Goal: Transaction & Acquisition: Purchase product/service

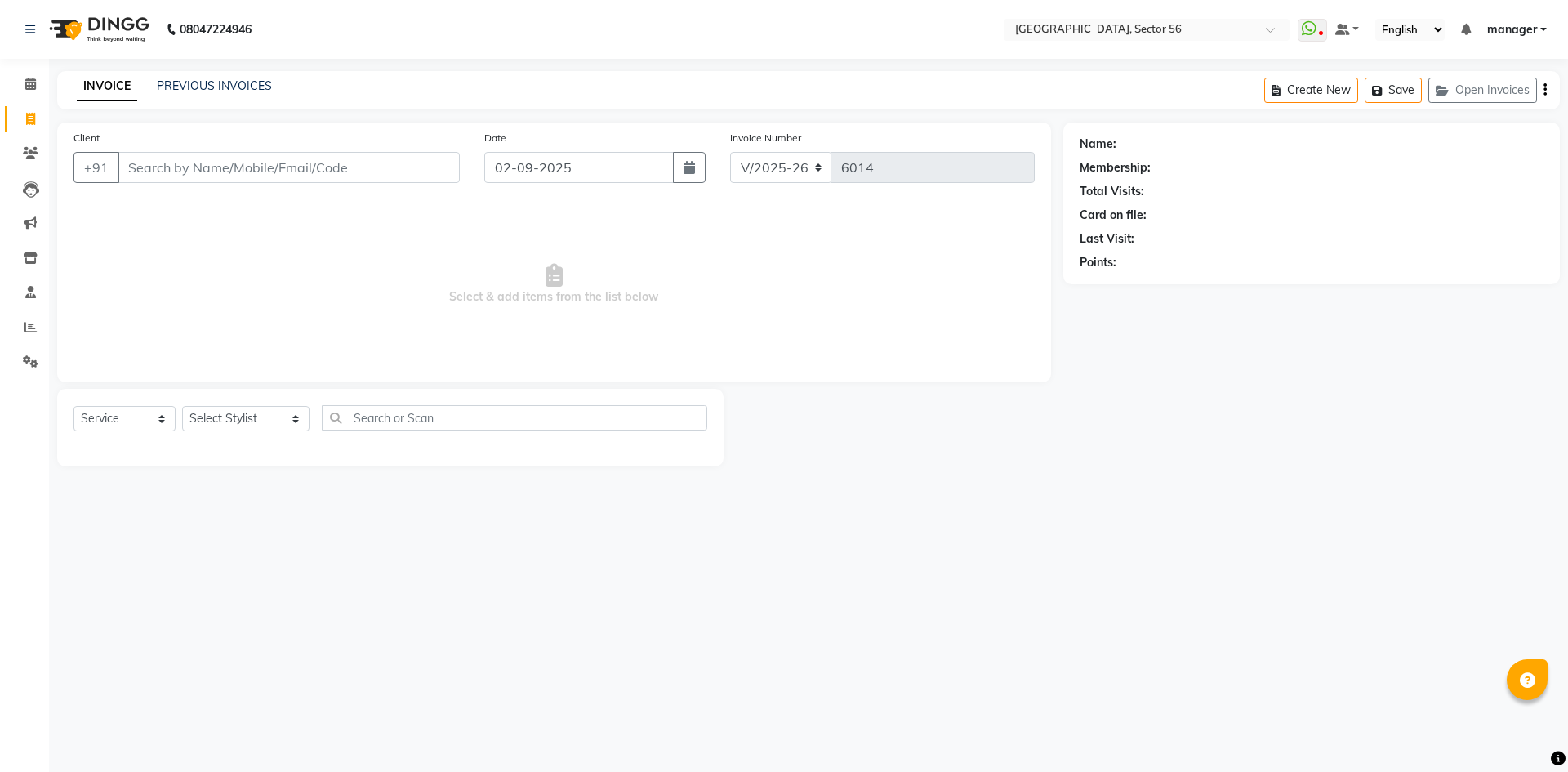
select select "5557"
select select "service"
click at [223, 164] on input "Client" at bounding box center [289, 167] width 342 height 31
click at [225, 172] on input "Client" at bounding box center [289, 167] width 342 height 31
click at [212, 410] on select "Select Stylist [PERSON_NAME] [PERSON_NAME] [PERSON_NAME] MARKET STAFF amit amit…" at bounding box center [246, 418] width 128 height 25
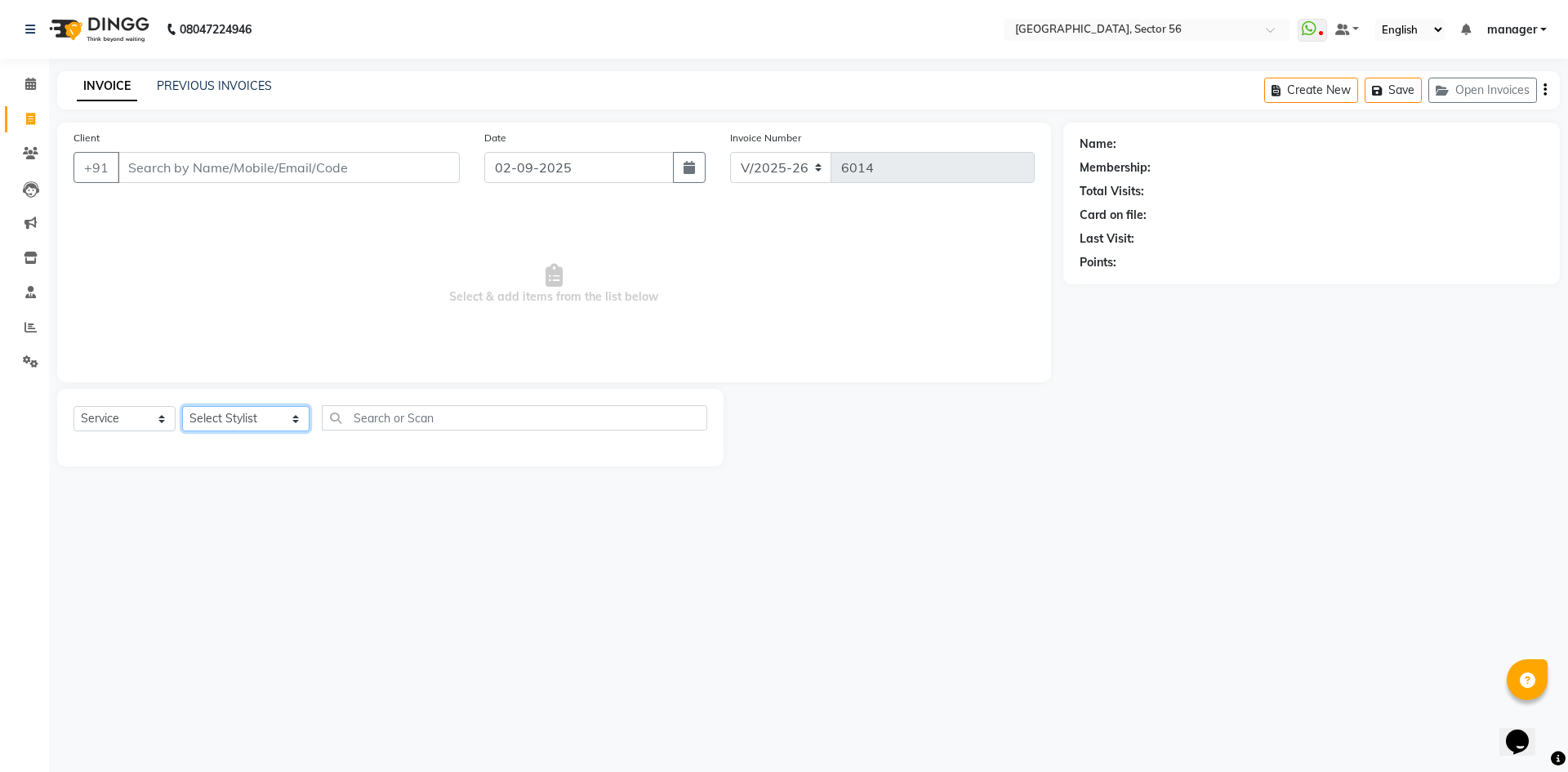
select select "43522"
click at [182, 406] on select "Select Stylist [PERSON_NAME] [PERSON_NAME] [PERSON_NAME] MARKET STAFF amit amit…" at bounding box center [246, 418] width 128 height 25
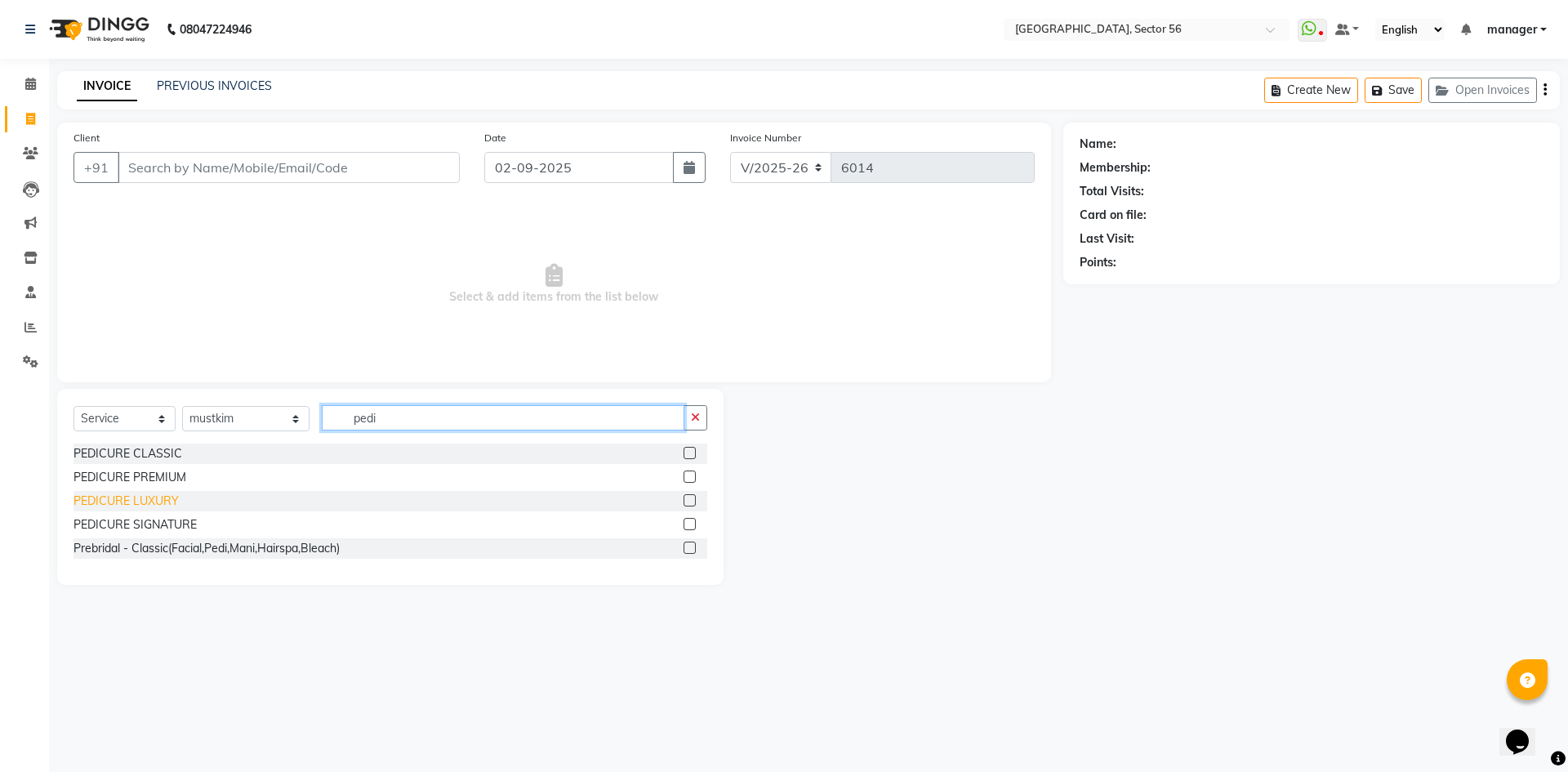
type input "pedi"
click at [165, 500] on div "PEDICURE LUXURY" at bounding box center [127, 502] width 105 height 17
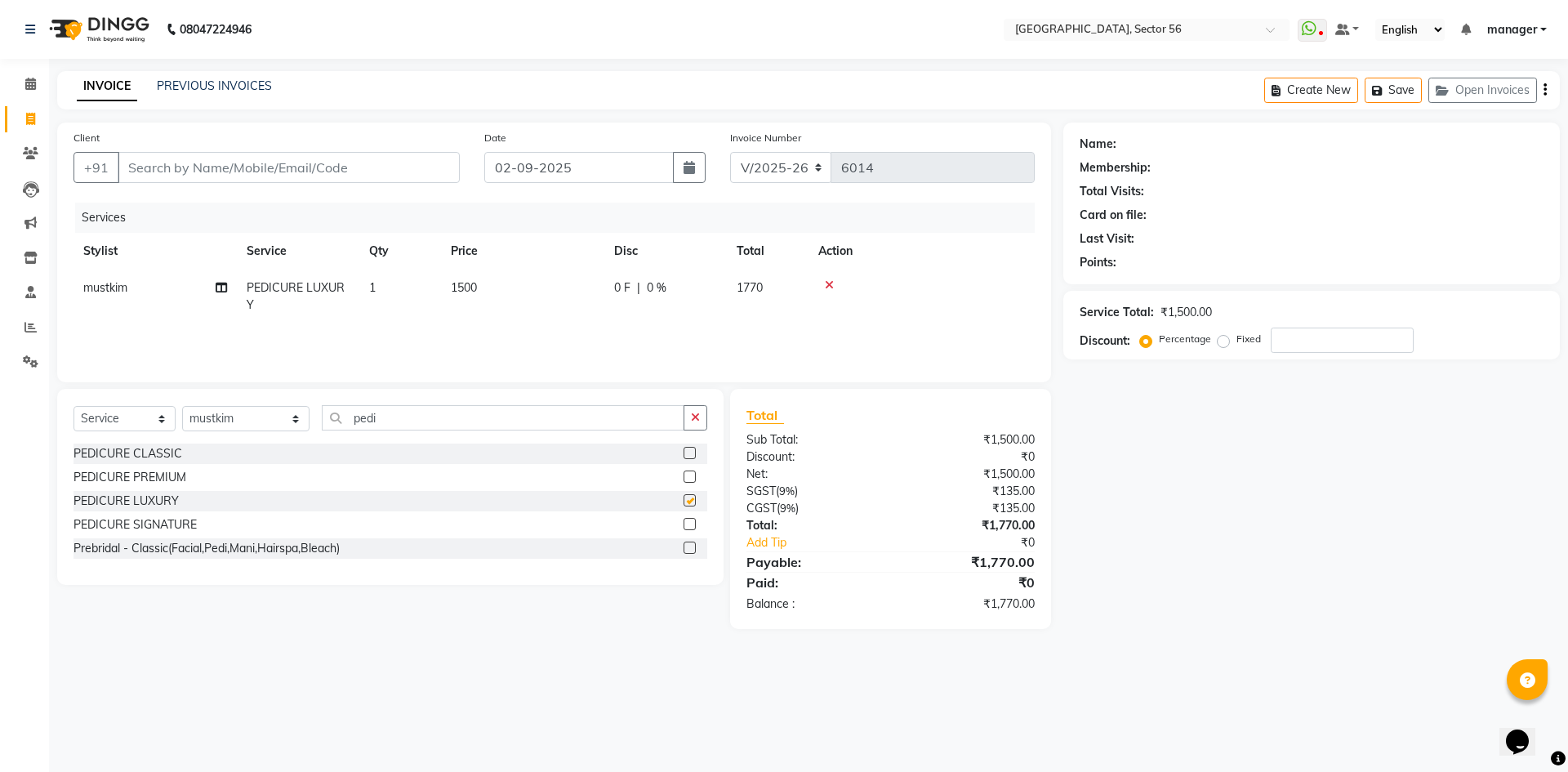
checkbox input "false"
drag, startPoint x: 298, startPoint y: 433, endPoint x: 258, endPoint y: 442, distance: 41.0
click at [258, 442] on div "Select Service Product Membership Package Voucher Prepaid Gift Card Select Styl…" at bounding box center [390, 424] width 634 height 38
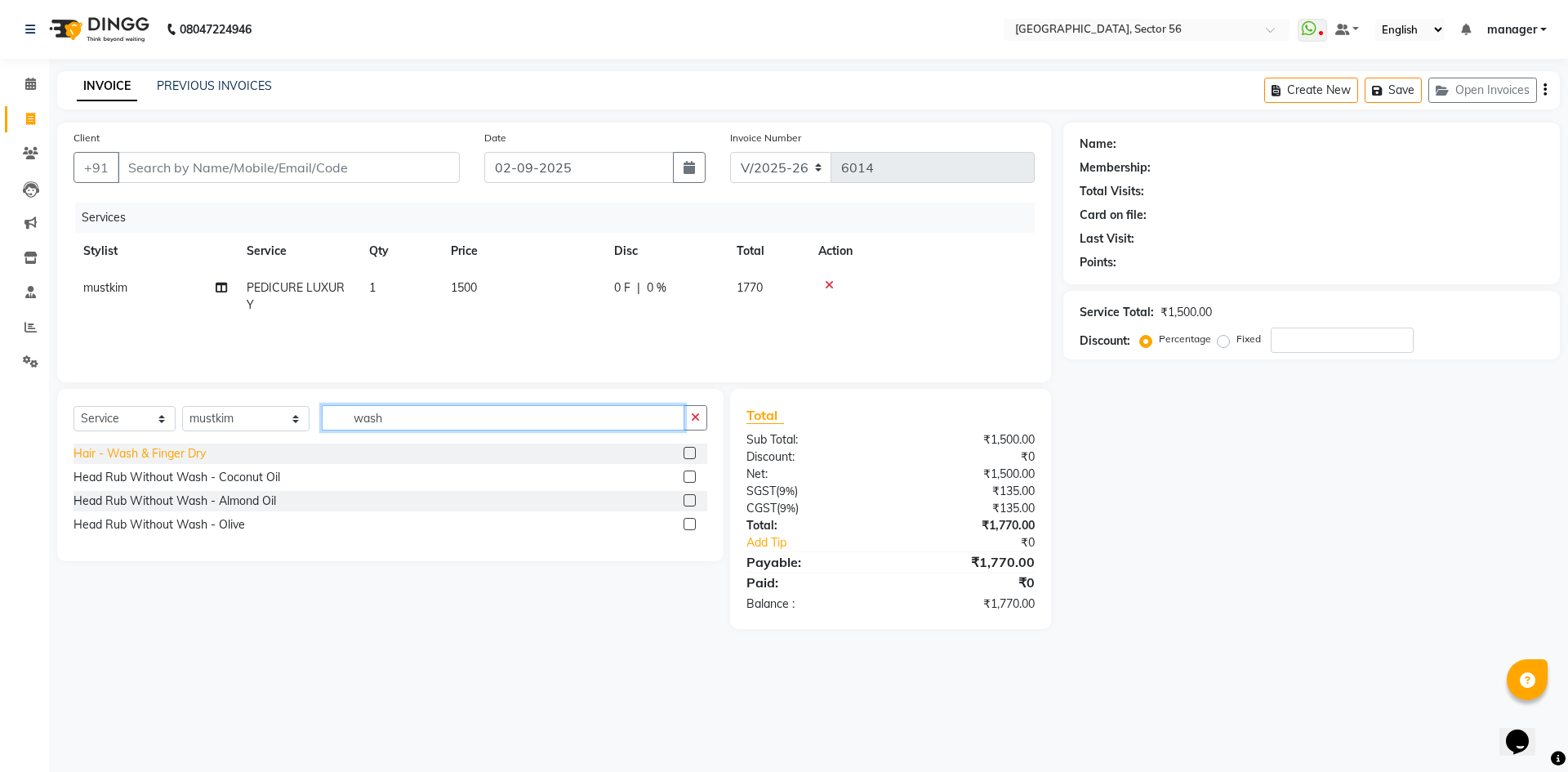
type input "wash"
click at [191, 455] on div "Hair - Wash & Finger Dry" at bounding box center [140, 454] width 132 height 17
checkbox input "false"
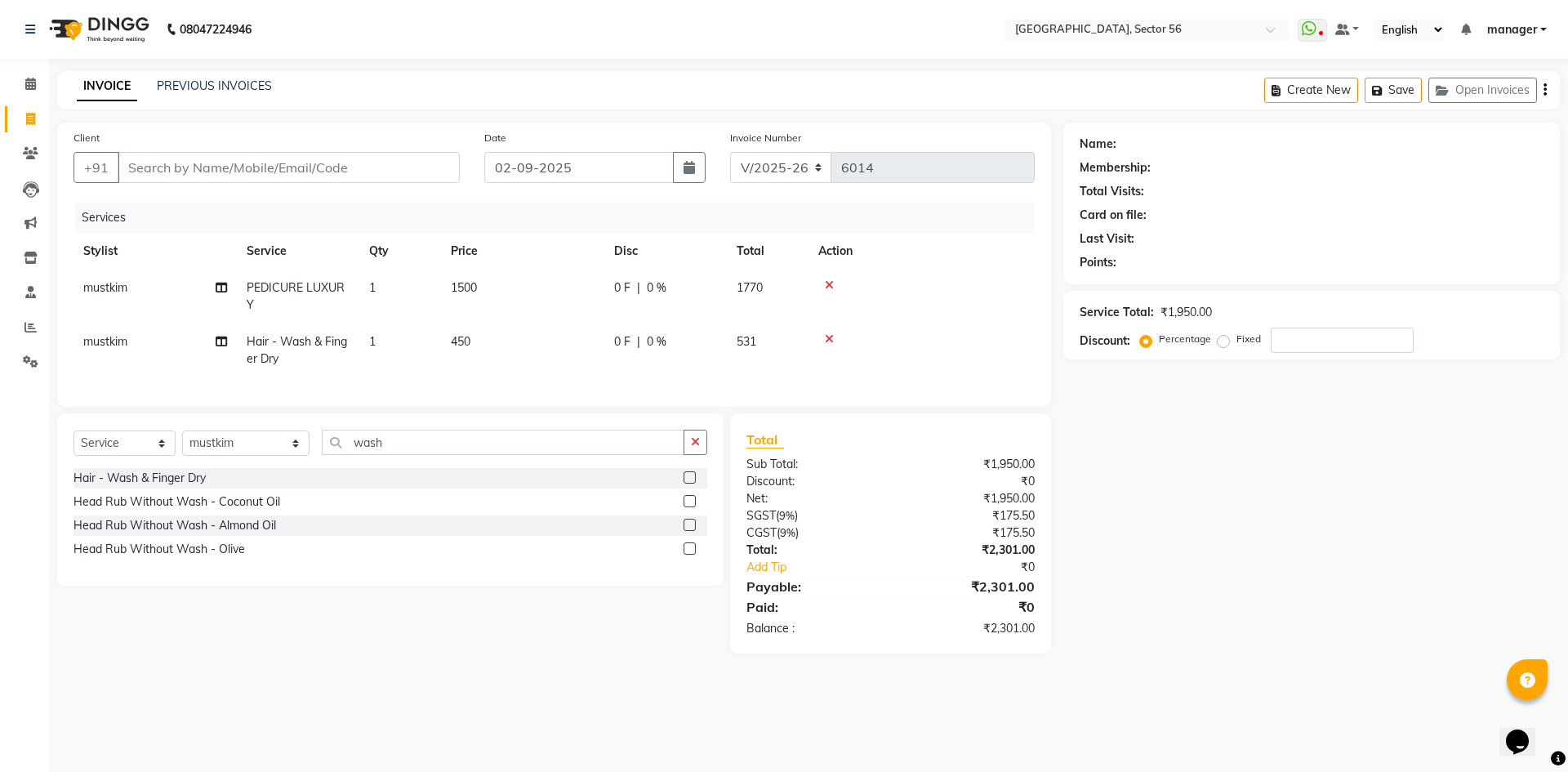
click at [493, 347] on td "450" at bounding box center [523, 350] width 163 height 54
select select "43522"
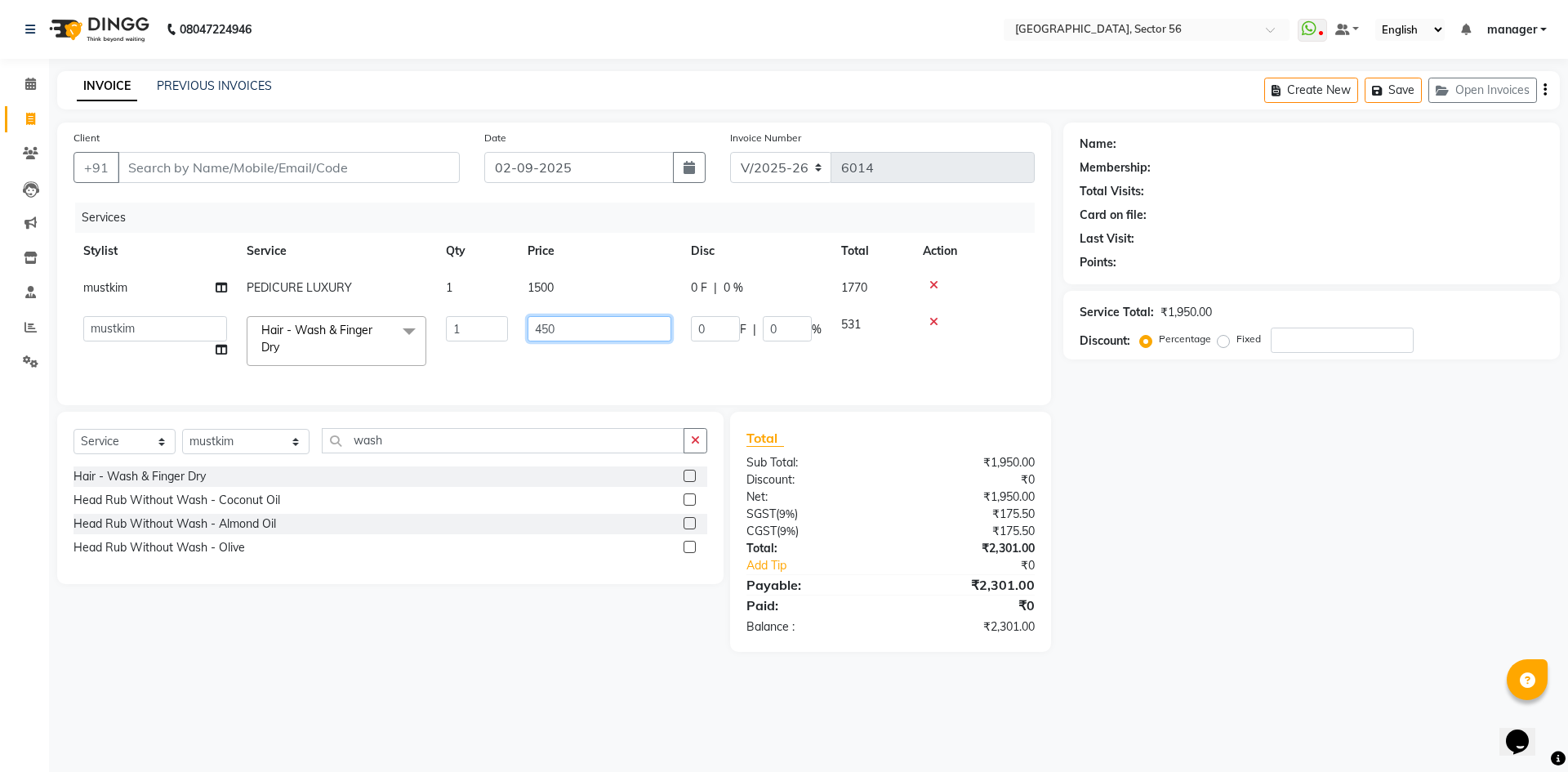
drag, startPoint x: 550, startPoint y: 339, endPoint x: 501, endPoint y: 341, distance: 49.0
click at [501, 341] on tr "[PERSON_NAME] [PERSON_NAME] [PERSON_NAME] MARKET STAFF amit amit spm [PERSON_NA…" at bounding box center [554, 340] width 962 height 69
type input "750"
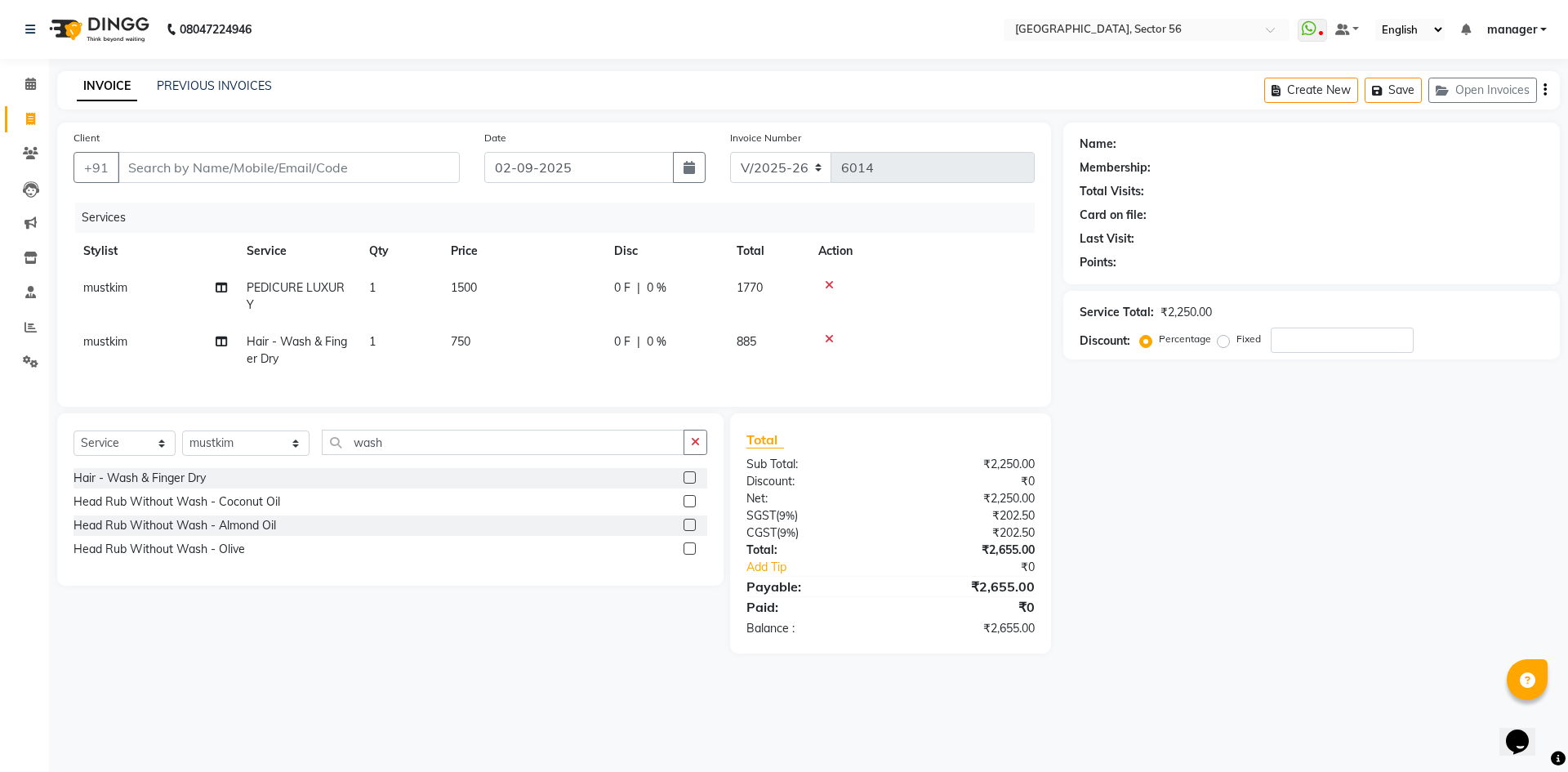
click at [0, 475] on div "Calendar Invoice Clients Leads Marketing Inventory Staff Reports Settings Compl…" at bounding box center [110, 397] width 221 height 701
click at [363, 169] on input "Client" at bounding box center [289, 167] width 342 height 31
click at [358, 169] on input "Client" at bounding box center [289, 167] width 342 height 31
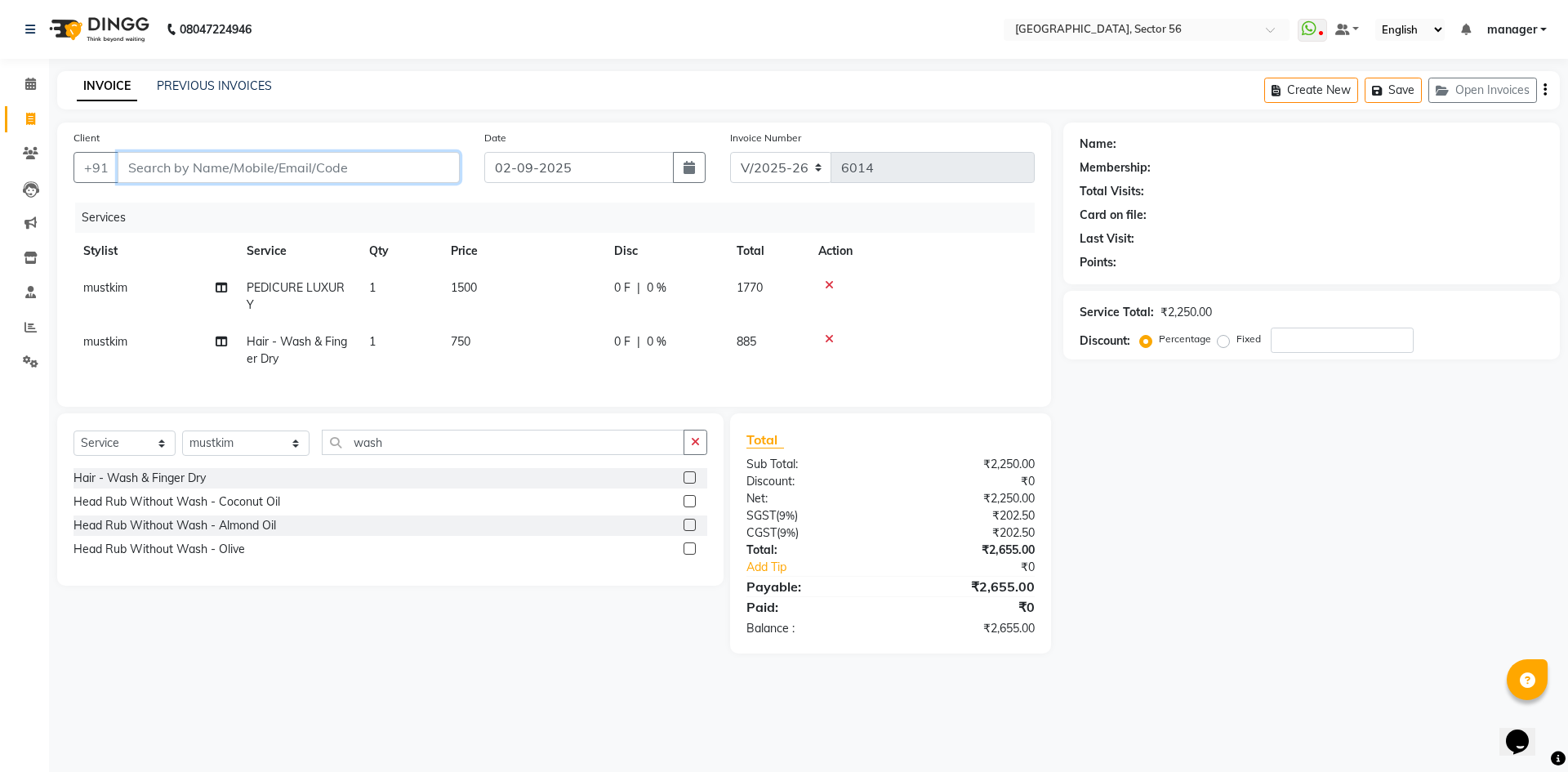
click at [358, 169] on input "Client" at bounding box center [289, 167] width 342 height 31
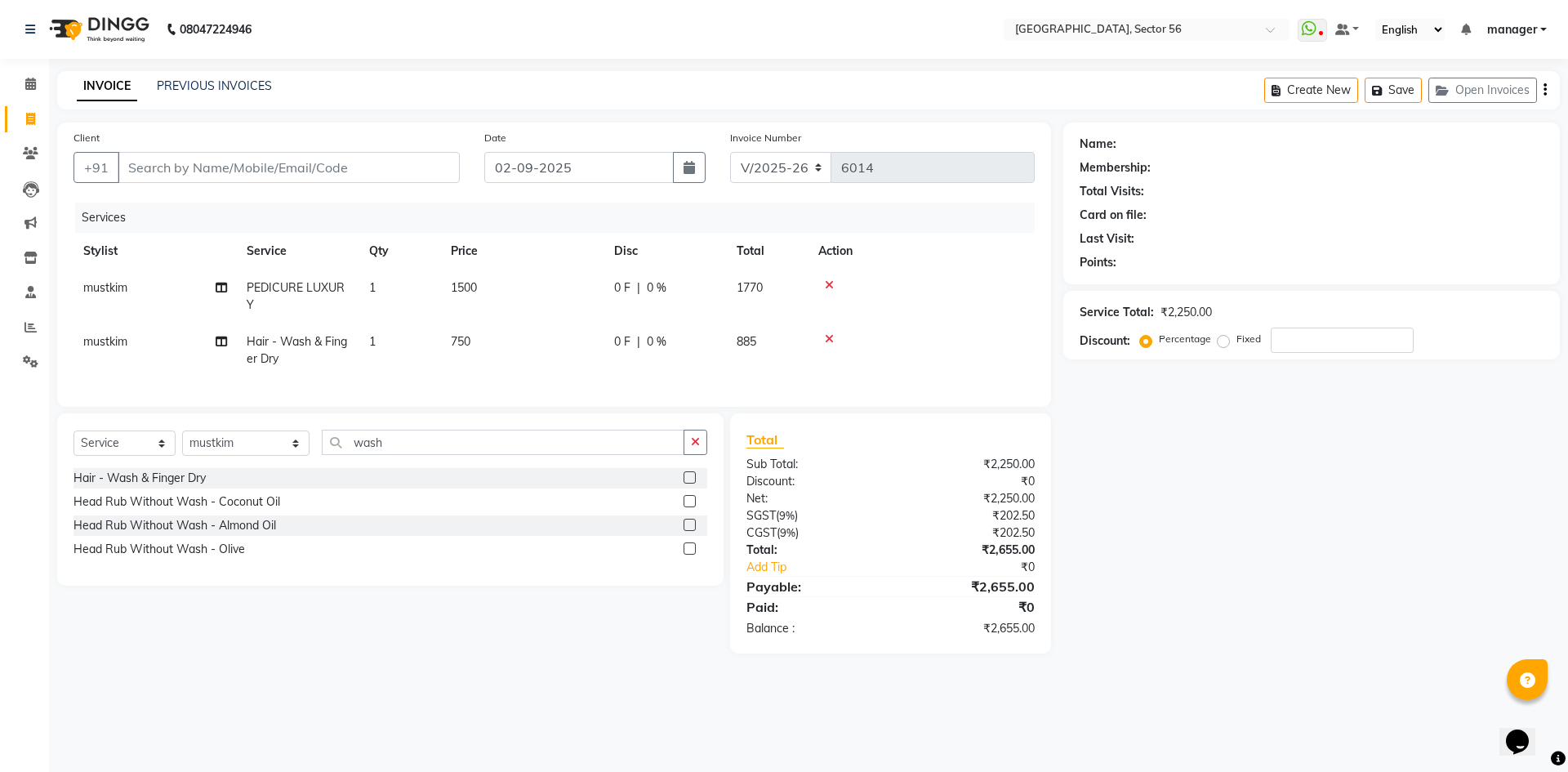
click at [660, 286] on span "0 %" at bounding box center [657, 288] width 19 height 17
select select "43522"
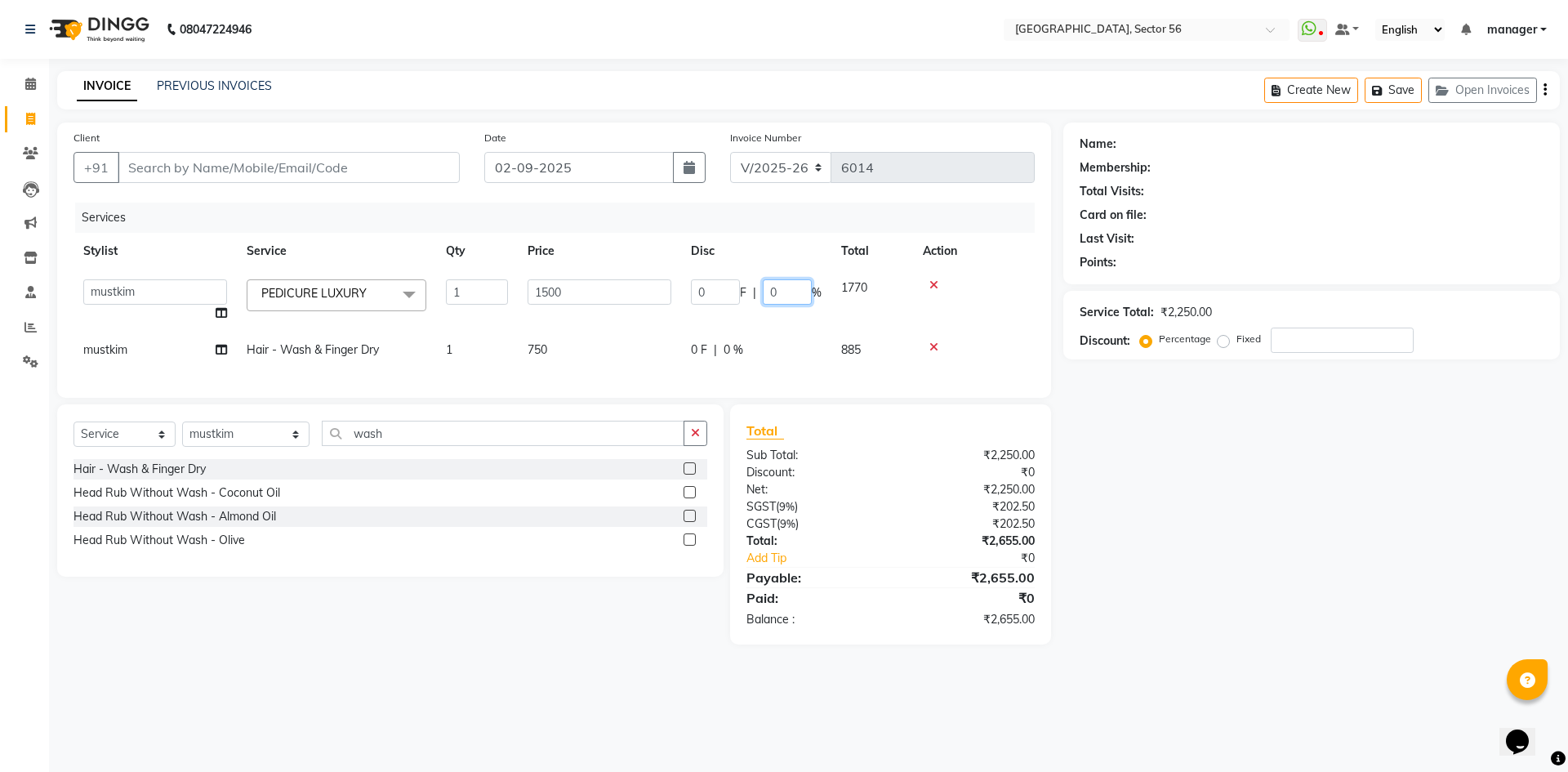
drag, startPoint x: 785, startPoint y: 288, endPoint x: 712, endPoint y: 293, distance: 73.2
click at [712, 293] on div "0 F | 0 %" at bounding box center [757, 292] width 130 height 25
type input "10"
click at [0, 369] on li "Settings" at bounding box center [24, 362] width 49 height 35
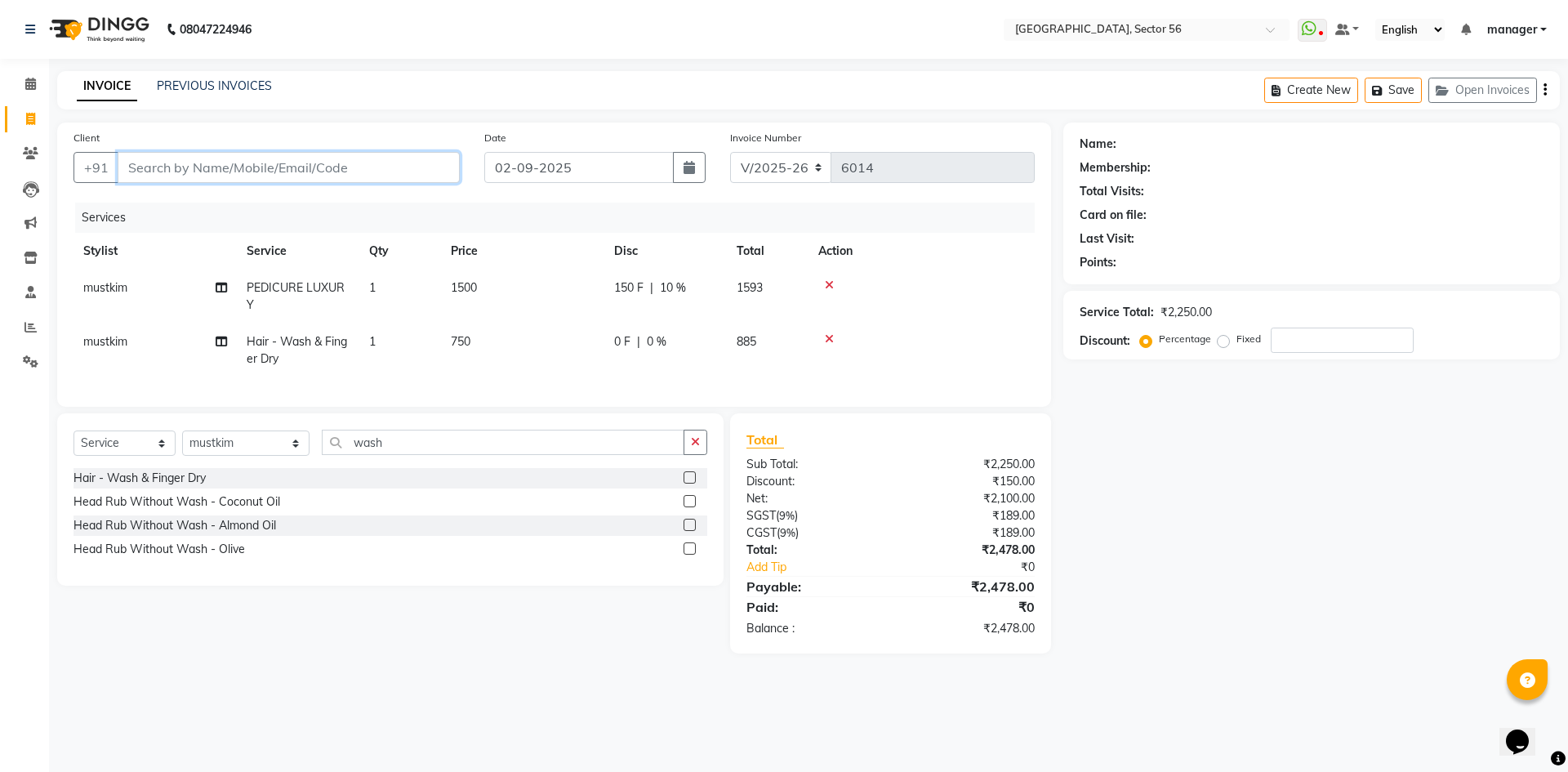
click at [315, 163] on input "Client" at bounding box center [289, 167] width 342 height 31
type input "9"
type input "0"
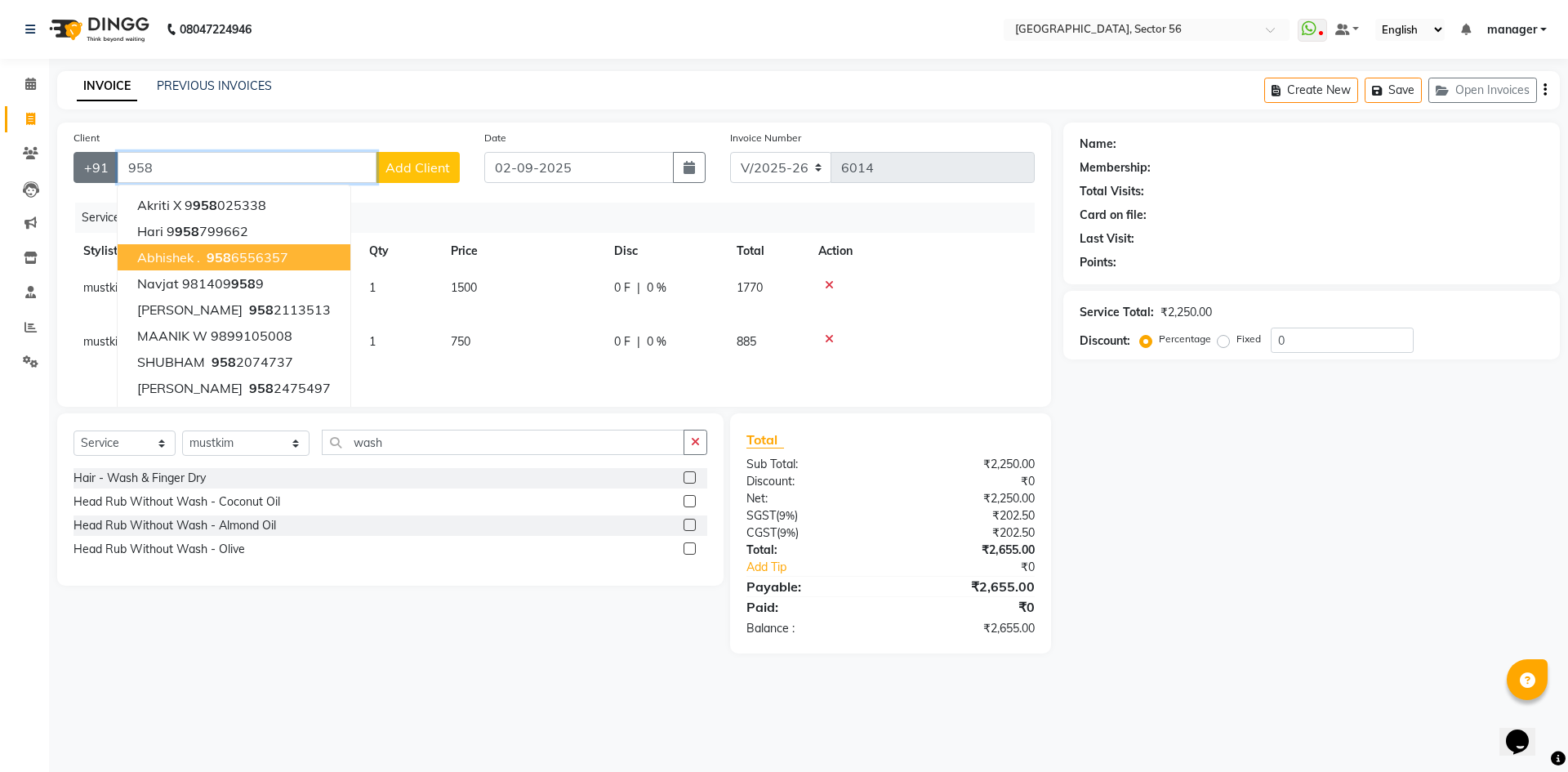
click at [85, 170] on div "+91 958 [PERSON_NAME] X 9 958 025338 hari 9 958 799662 abhishek . [PHONE_NUMBER…" at bounding box center [267, 167] width 386 height 31
click at [235, 175] on input "958" at bounding box center [247, 167] width 259 height 31
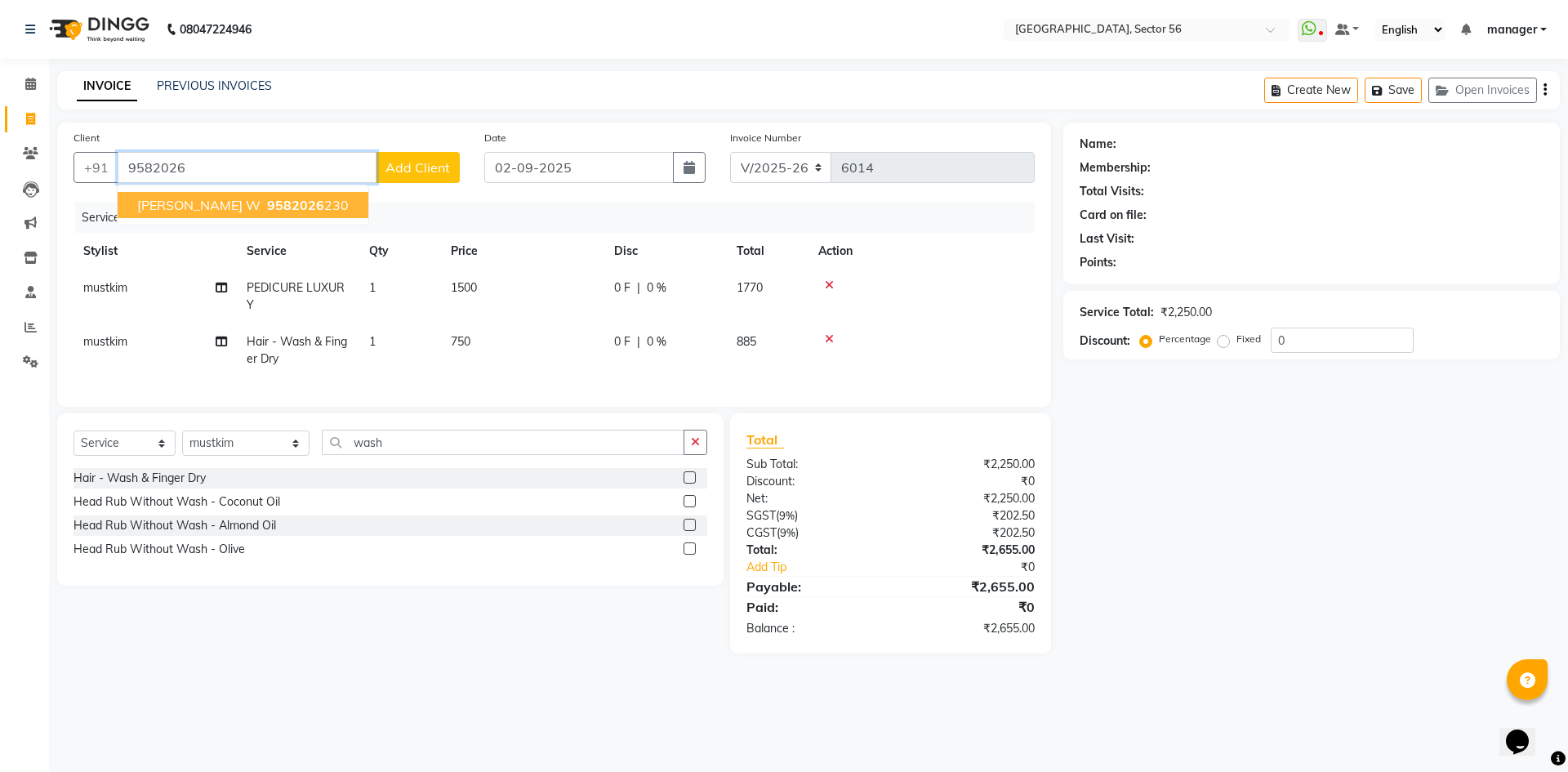
click at [268, 202] on span "9582026" at bounding box center [296, 204] width 58 height 16
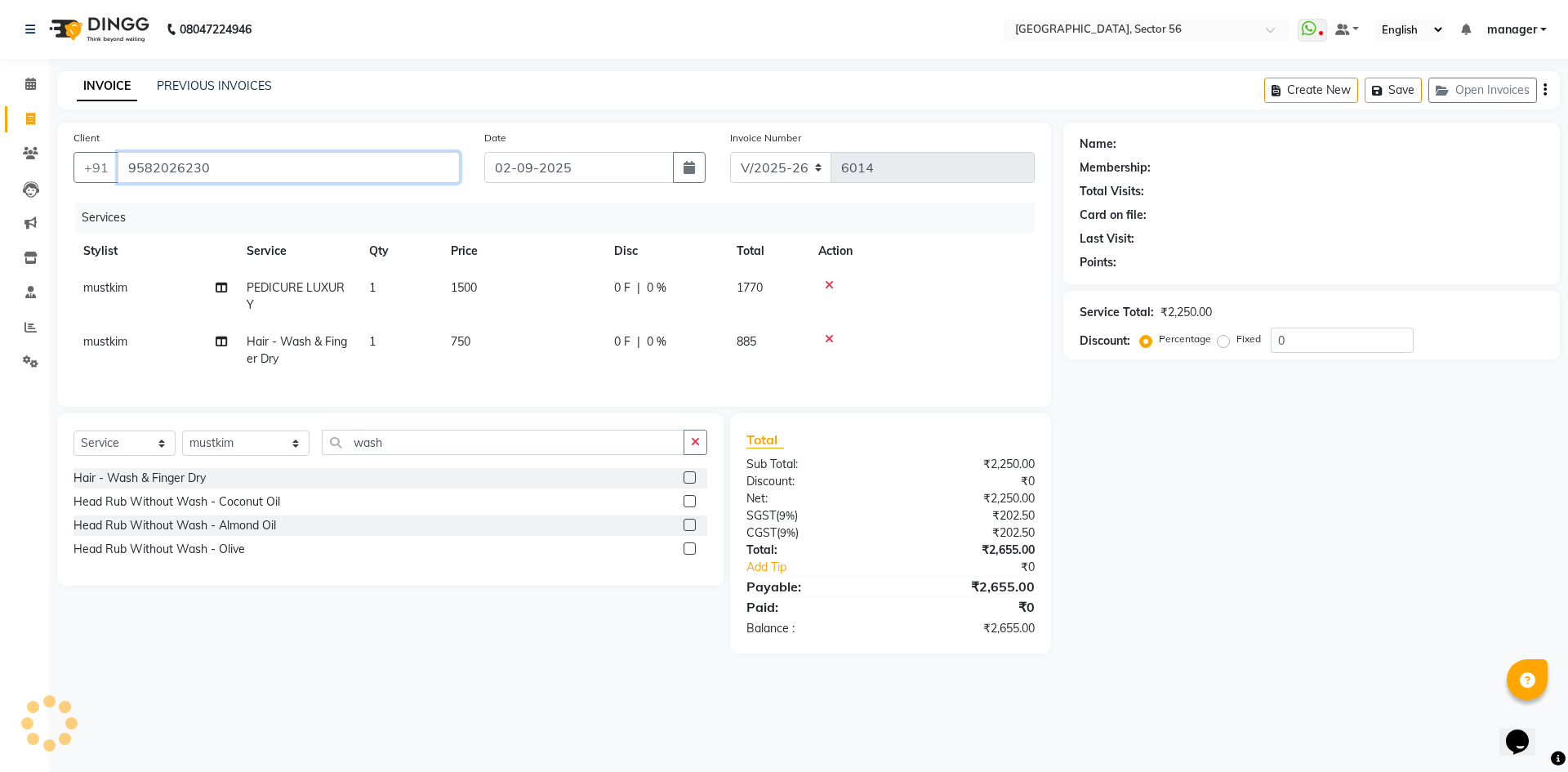
type input "9582026230"
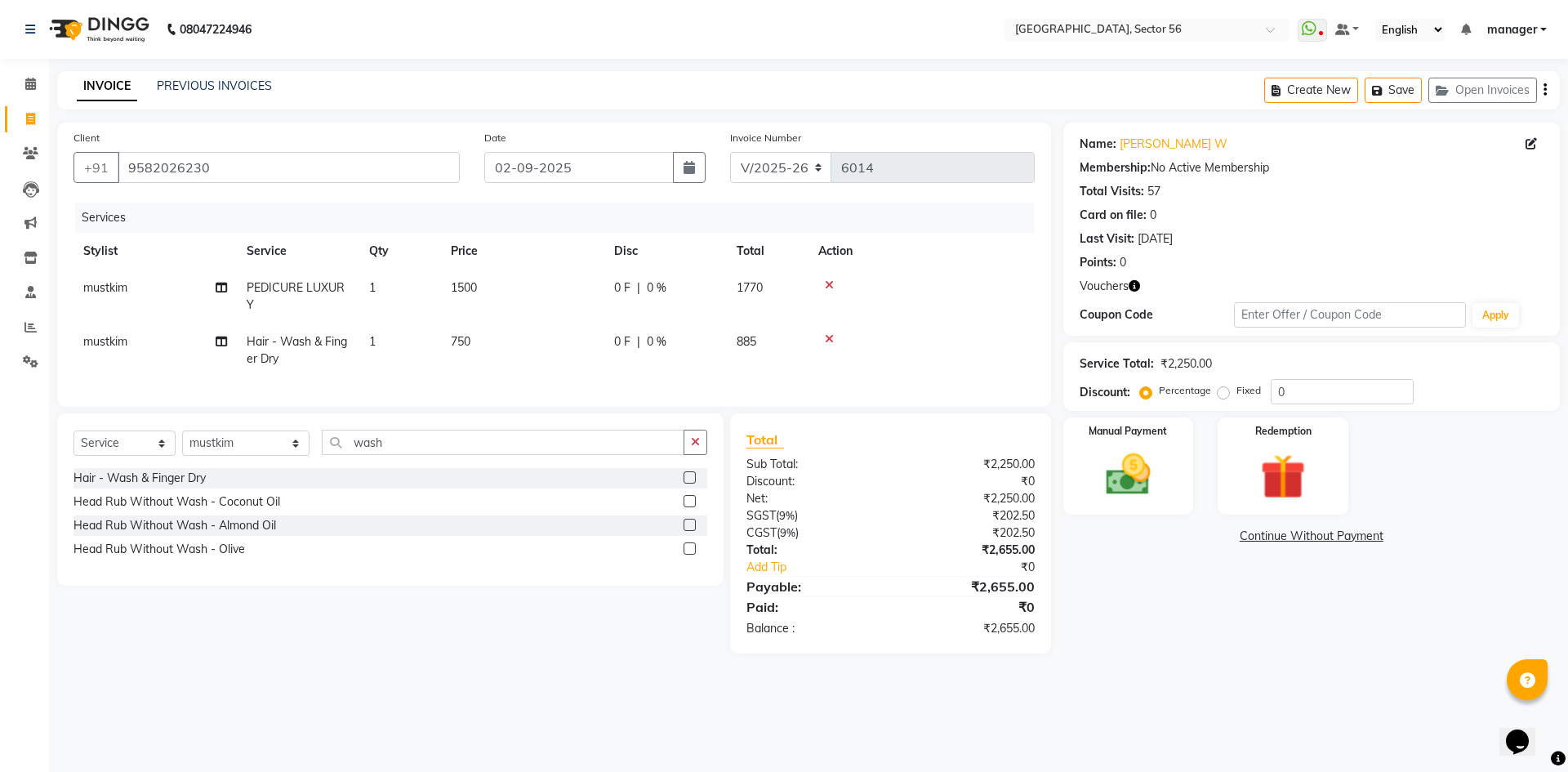
click at [654, 289] on span "0 %" at bounding box center [657, 288] width 19 height 17
select select "43522"
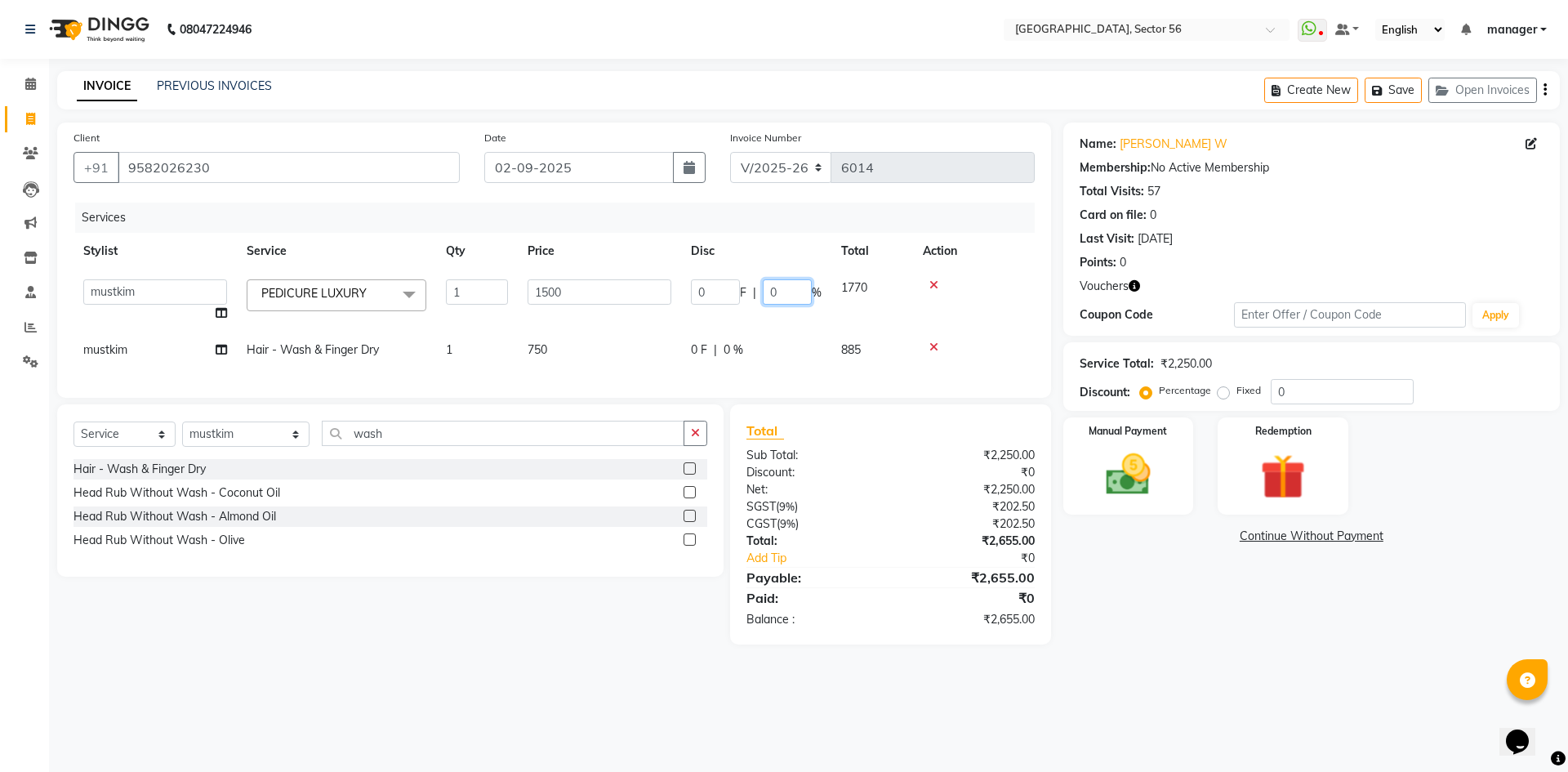
drag, startPoint x: 785, startPoint y: 294, endPoint x: 725, endPoint y: 301, distance: 60.4
click at [725, 301] on div "0 F | 0 %" at bounding box center [757, 292] width 130 height 25
type input "10"
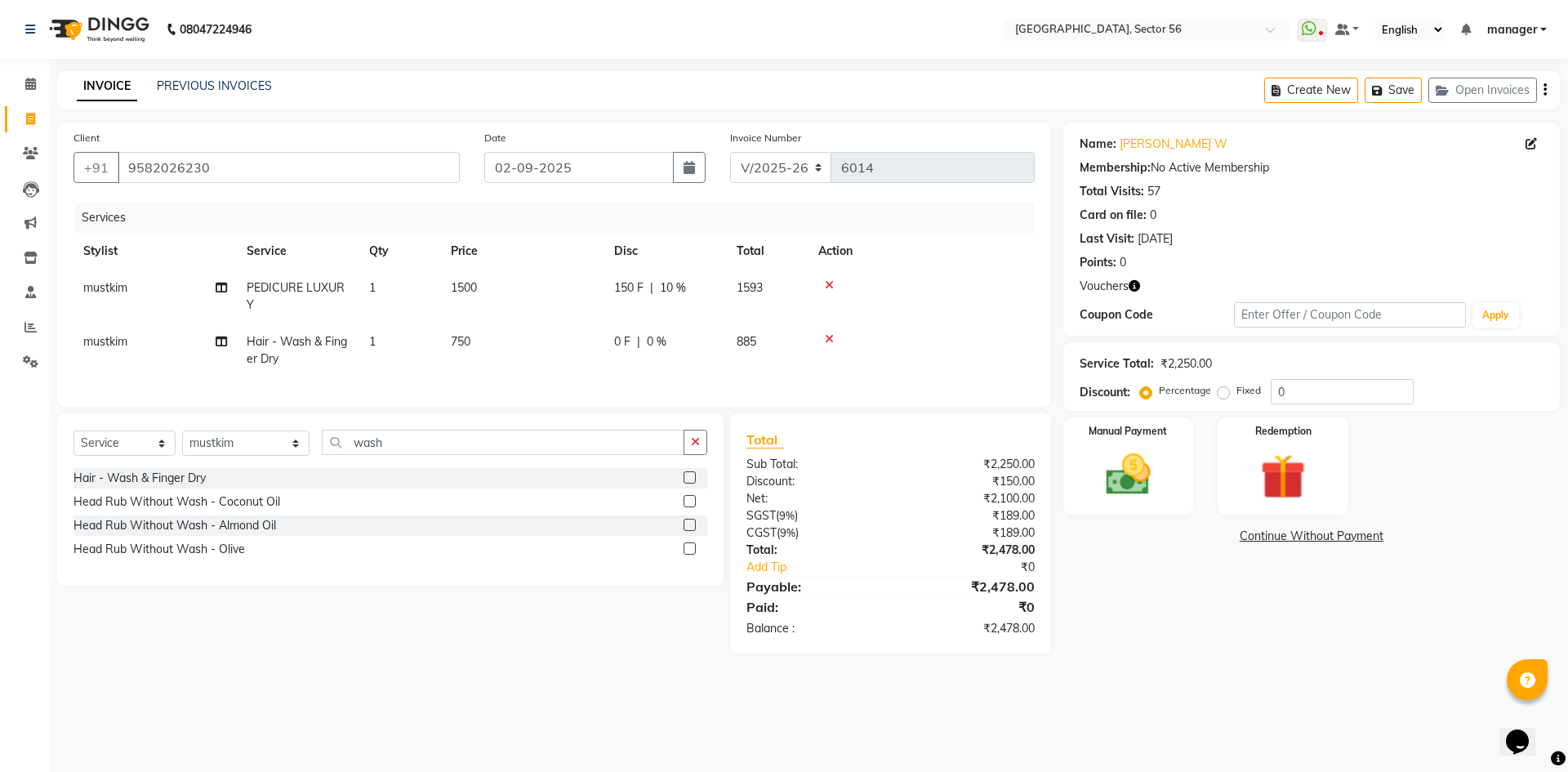
click at [1230, 613] on div "Name: [PERSON_NAME] W Membership: No Active Membership Total Visits: 57 Card on…" at bounding box center [1318, 388] width 509 height 531
click at [1134, 284] on icon "button" at bounding box center [1135, 286] width 12 height 12
click at [1155, 604] on div "Name: [PERSON_NAME] W Membership: No Active Membership Total Visits: 57 Card on…" at bounding box center [1318, 388] width 509 height 531
click at [1130, 472] on img at bounding box center [1128, 475] width 76 height 54
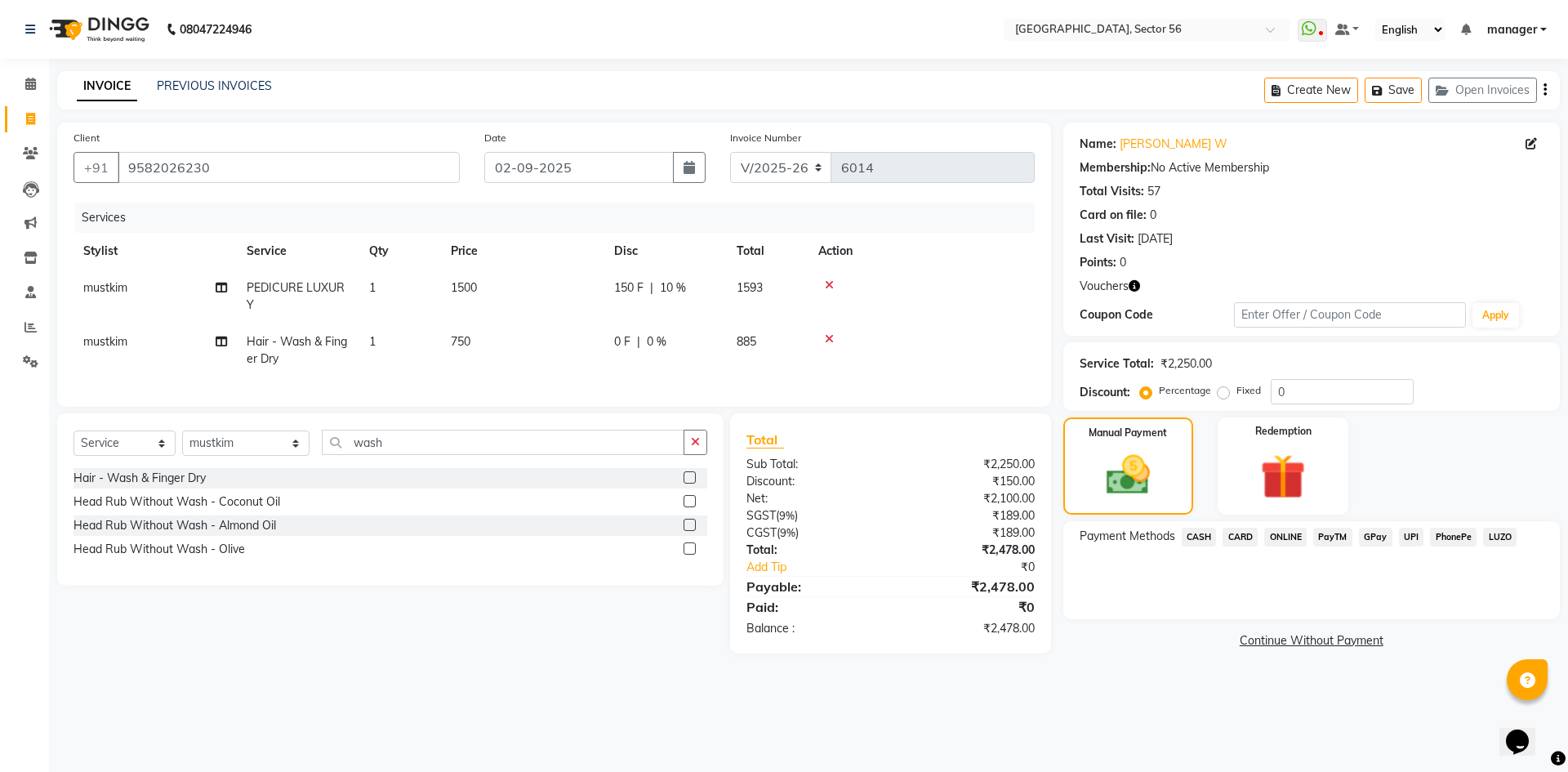
click at [1374, 537] on span "GPay" at bounding box center [1375, 537] width 34 height 19
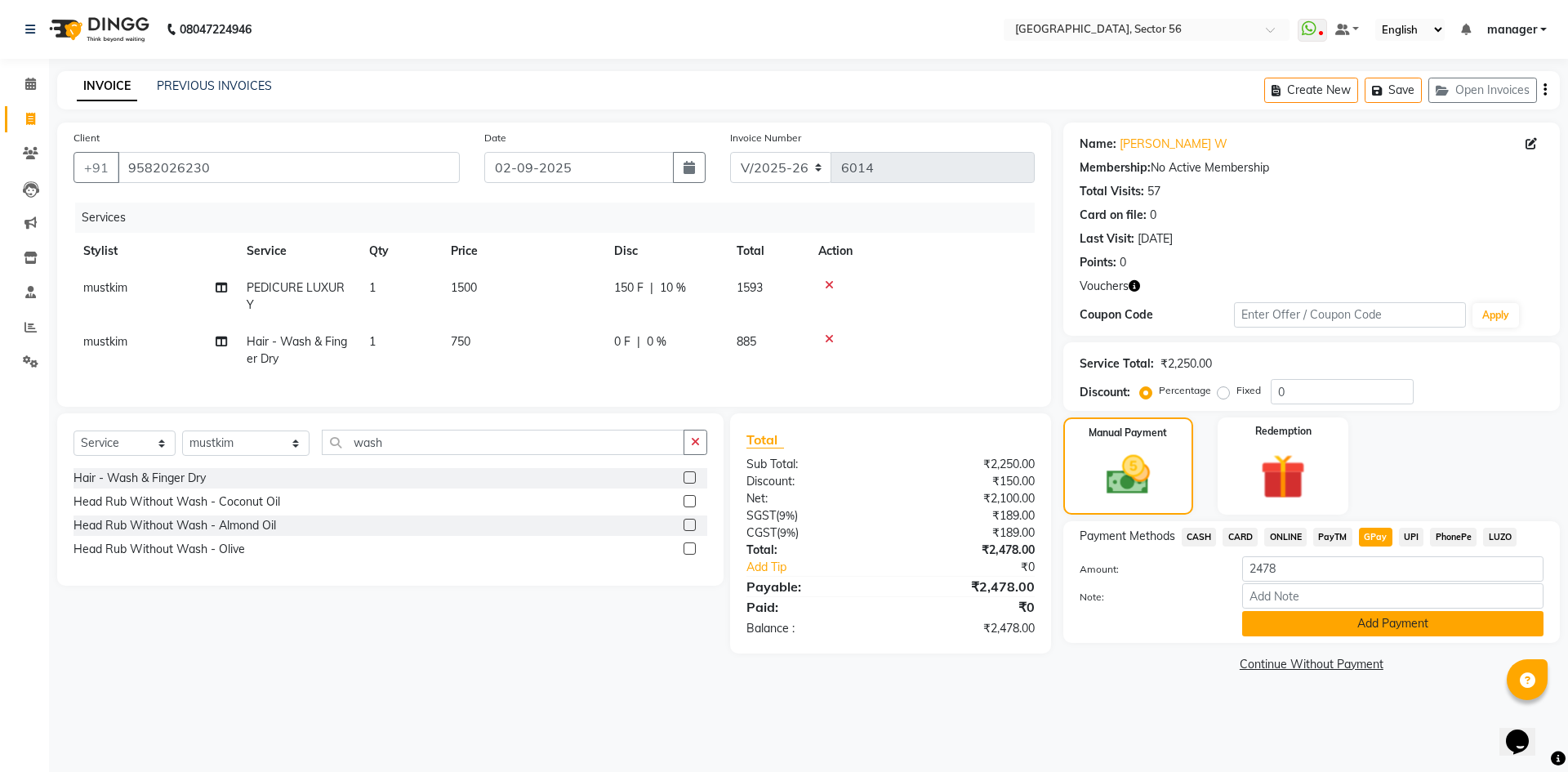
click at [1404, 621] on button "Add Payment" at bounding box center [1392, 623] width 301 height 25
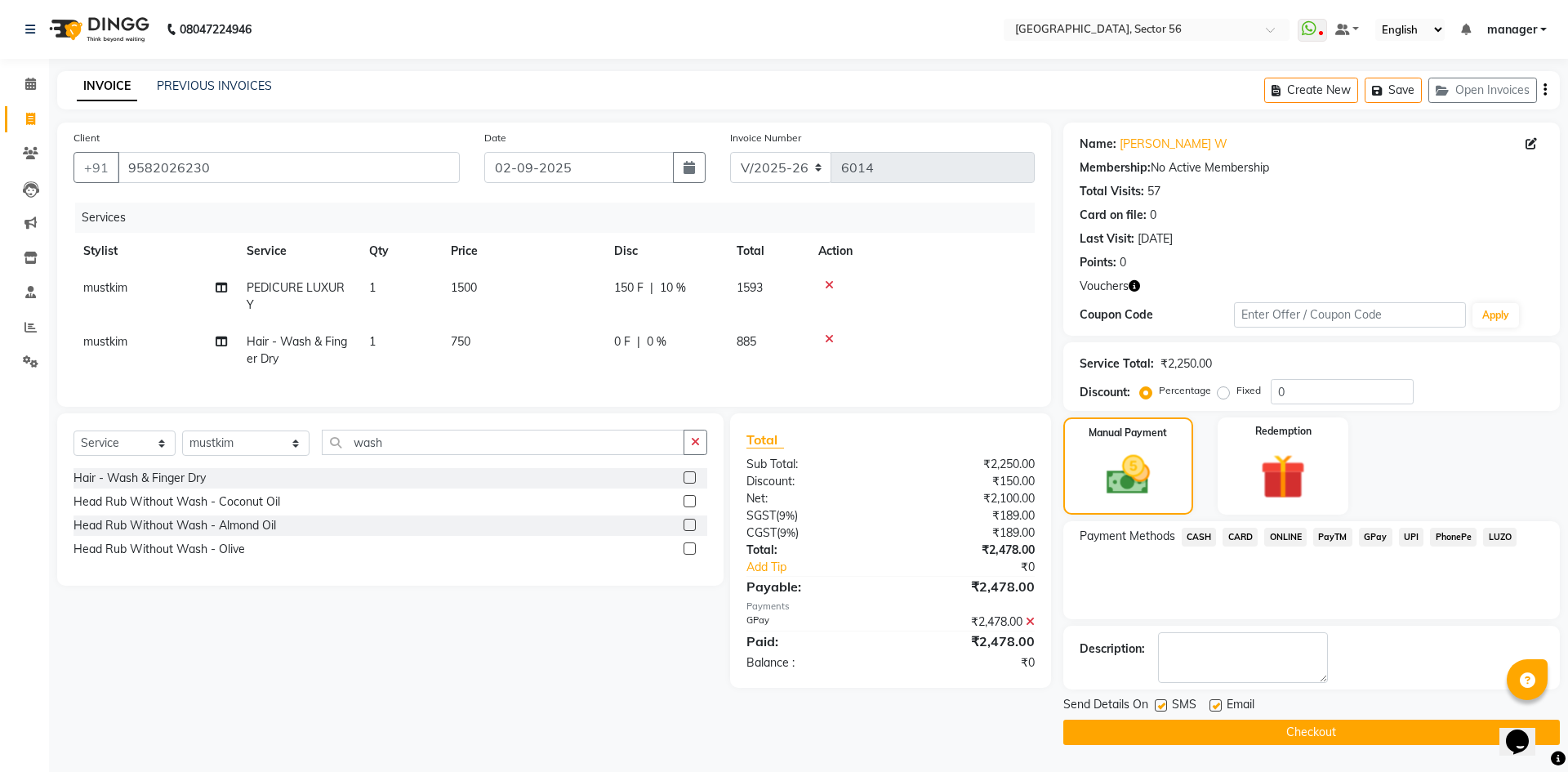
click at [1150, 732] on button "Checkout" at bounding box center [1312, 732] width 497 height 25
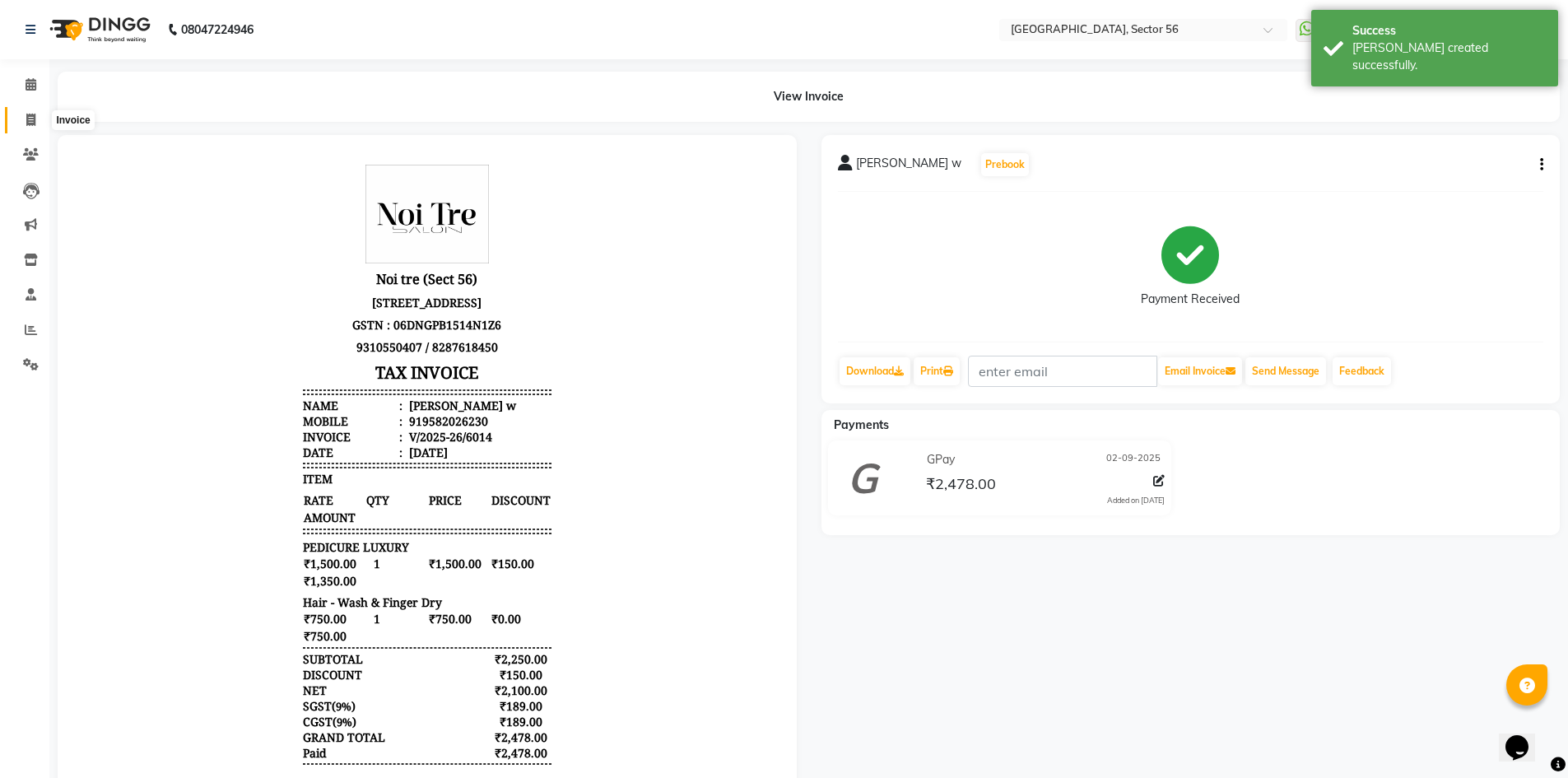
click at [35, 120] on icon at bounding box center [30, 120] width 9 height 13
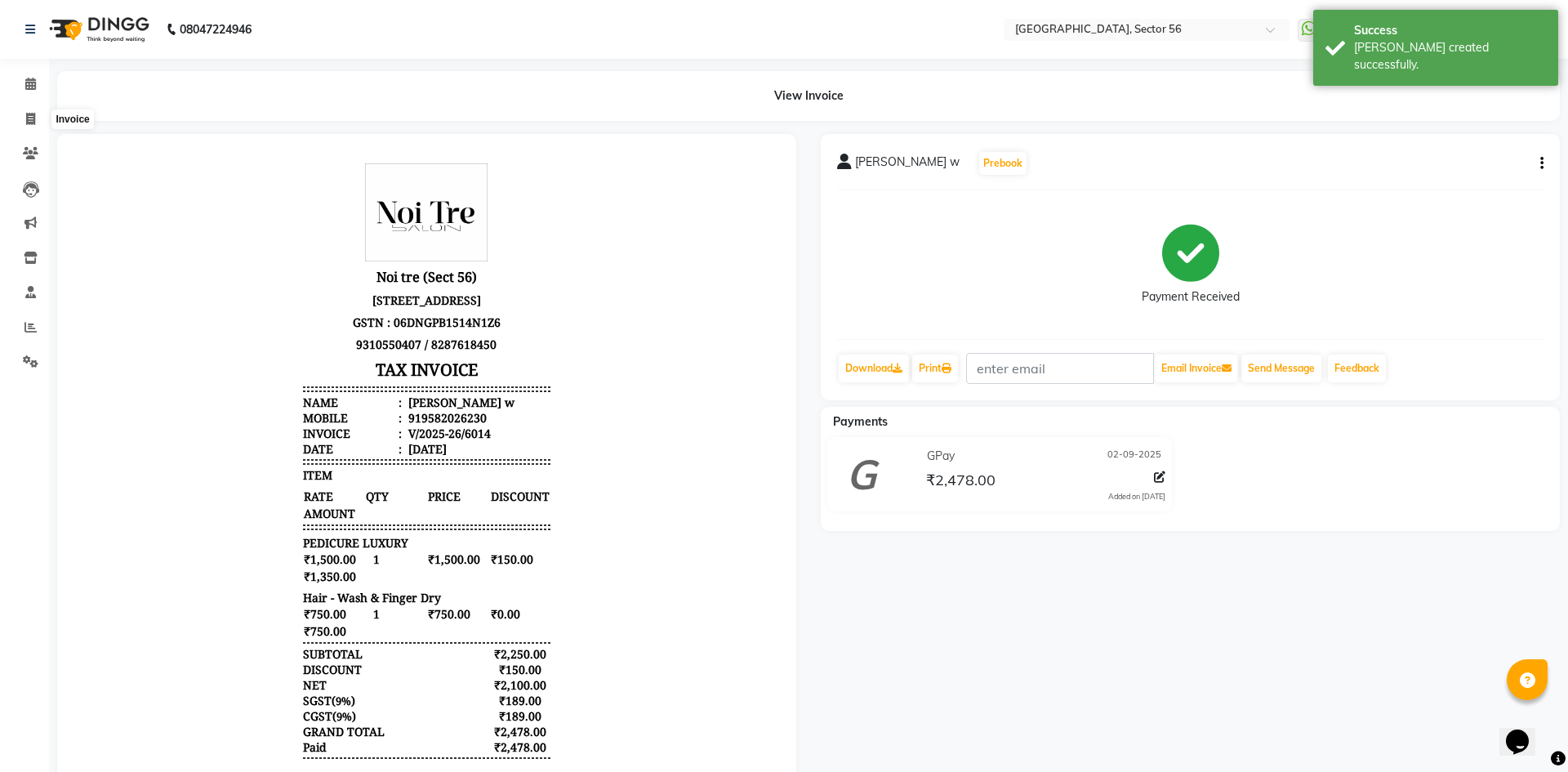
select select "service"
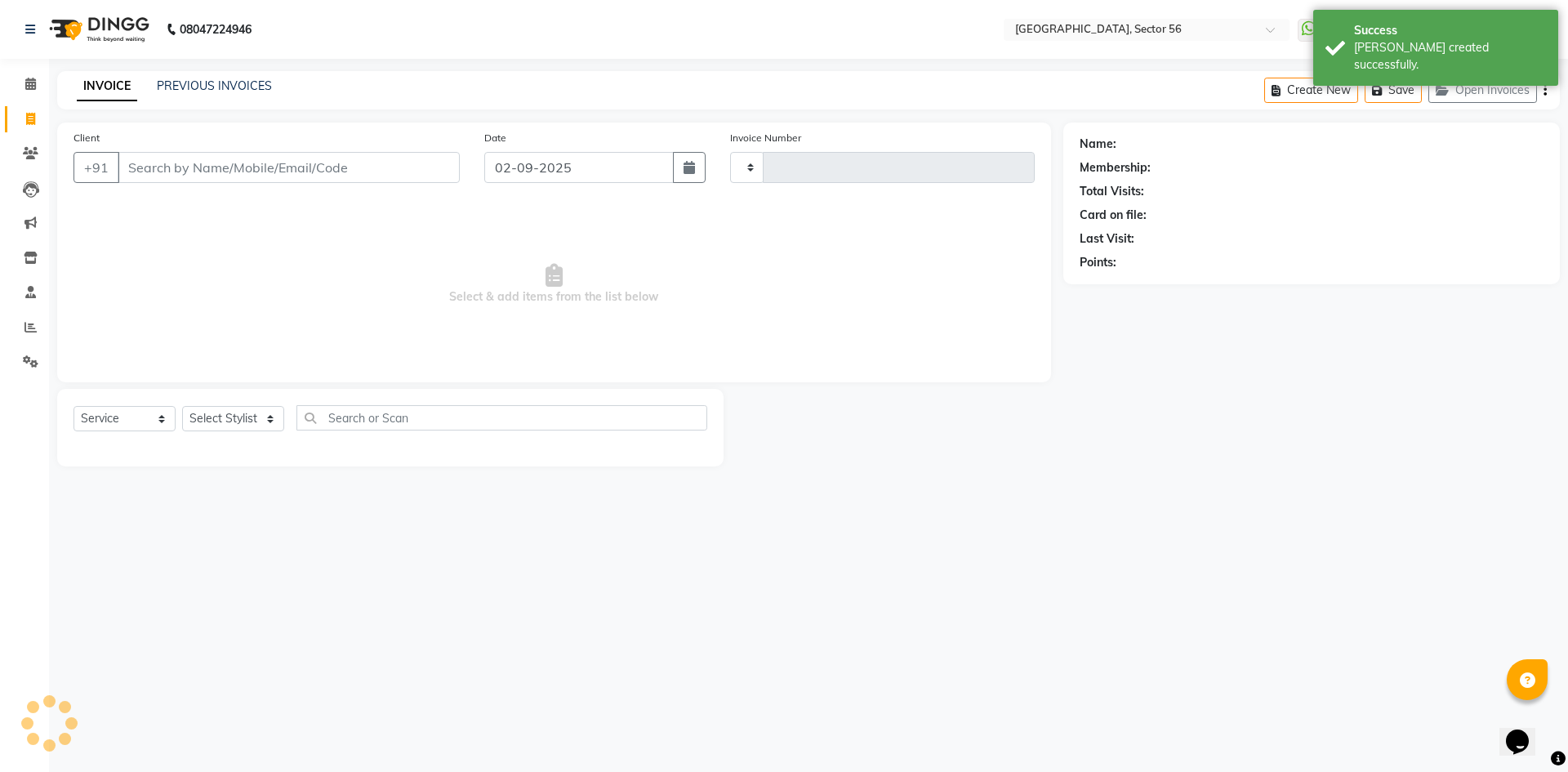
type input "6015"
select select "5557"
